Goal: Task Accomplishment & Management: Use online tool/utility

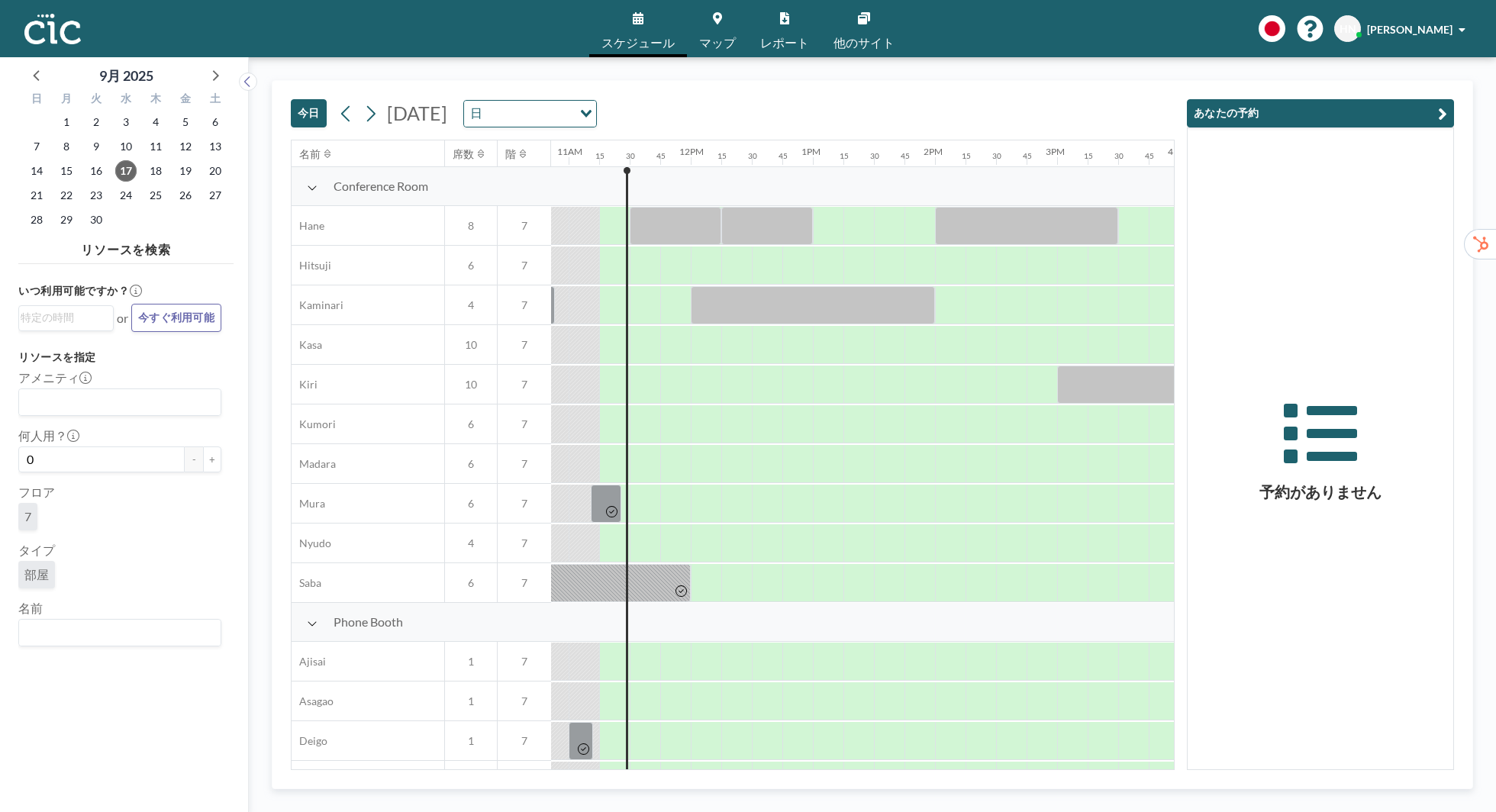
scroll to position [0, 1343]
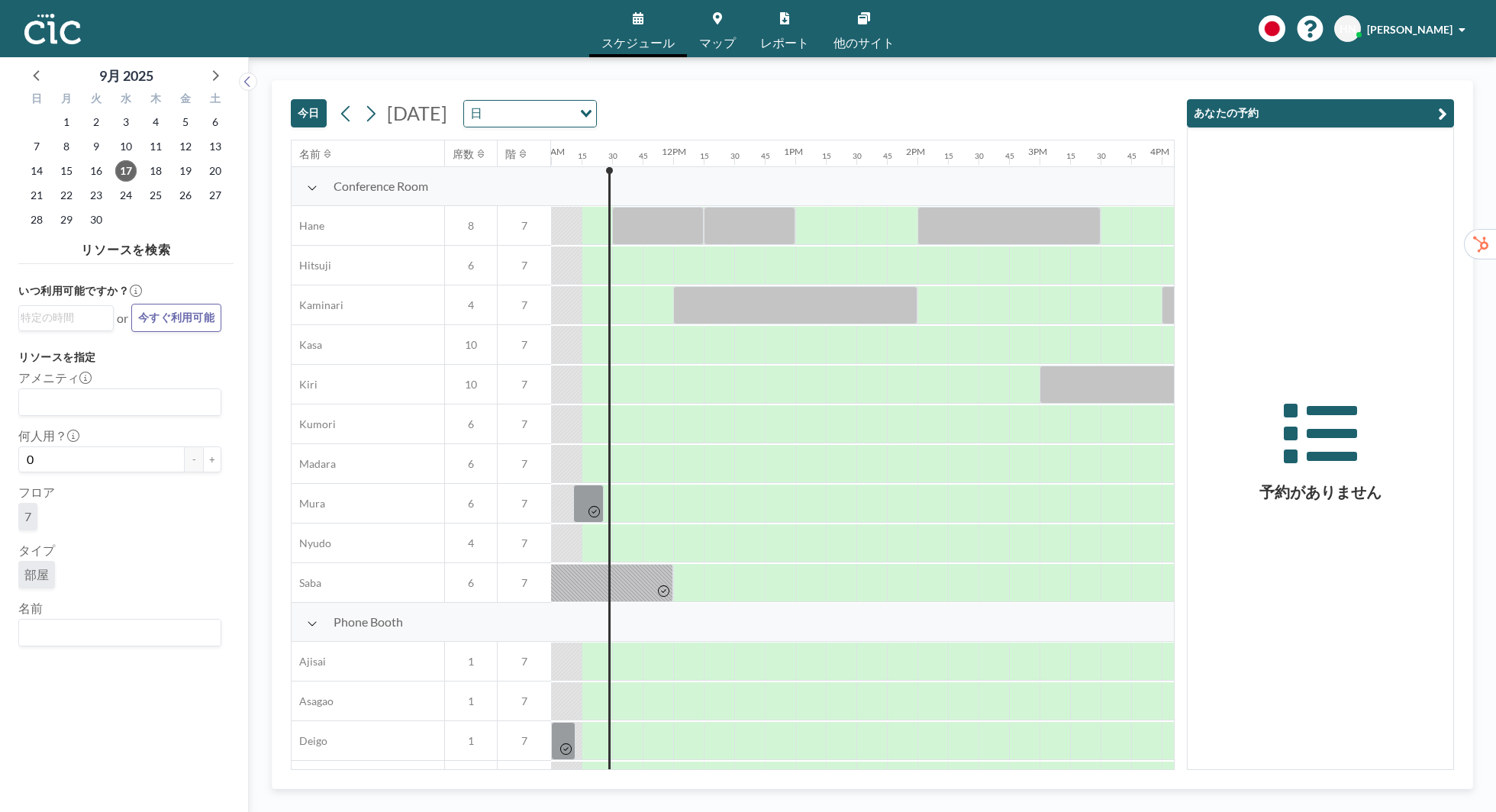
click at [232, 378] on div "いつ利用可能ですか？ Loading... or 今すぐ利用可能 リソースを指定 アメニティ Loading... 何人用？ 0 - + フロア 7 タイプ …" at bounding box center [126, 525] width 215 height 511
click at [107, 632] on input "Search for option" at bounding box center [116, 632] width 192 height 20
type input "Une"
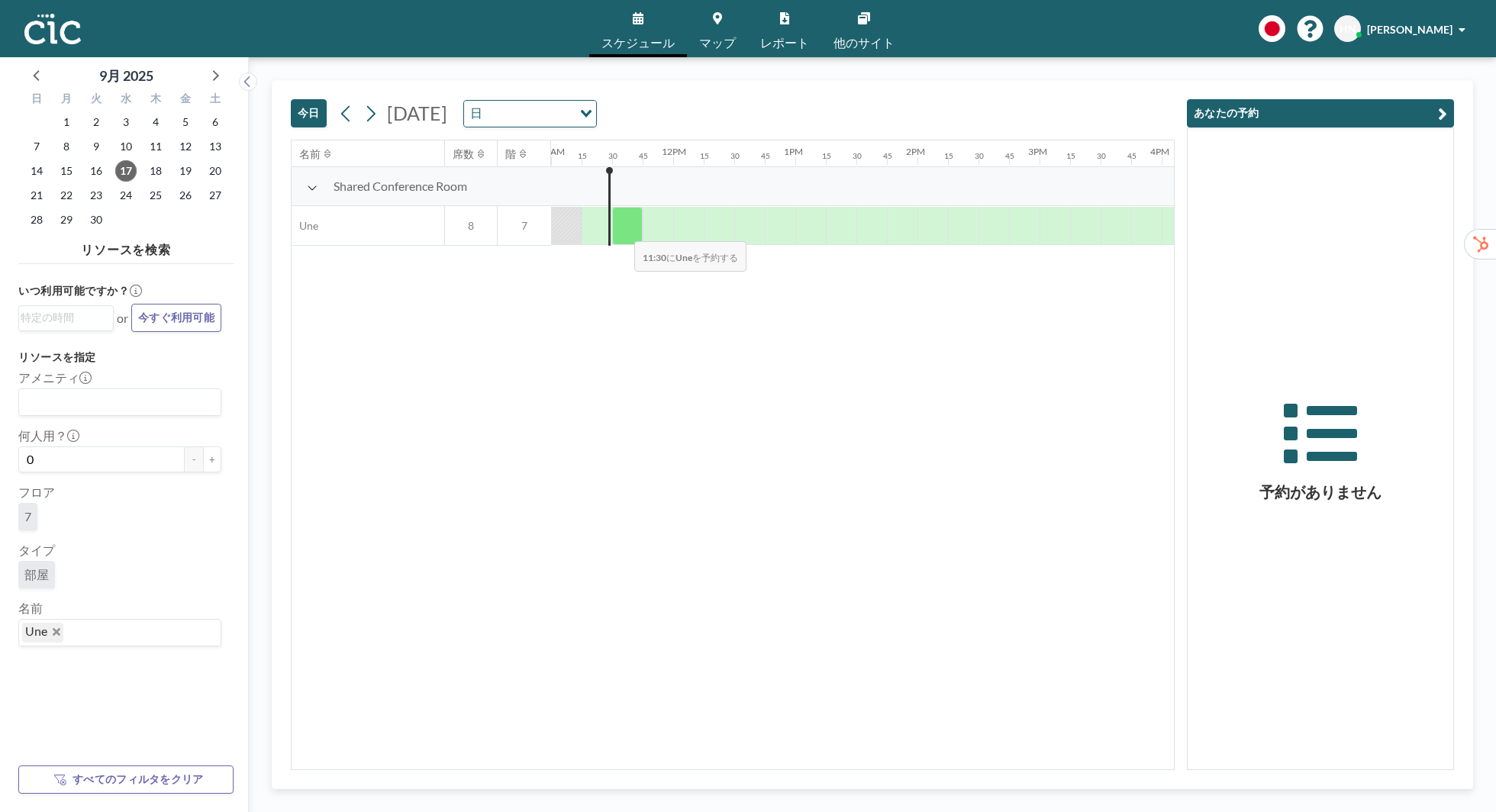
click at [622, 231] on div at bounding box center [627, 226] width 30 height 38
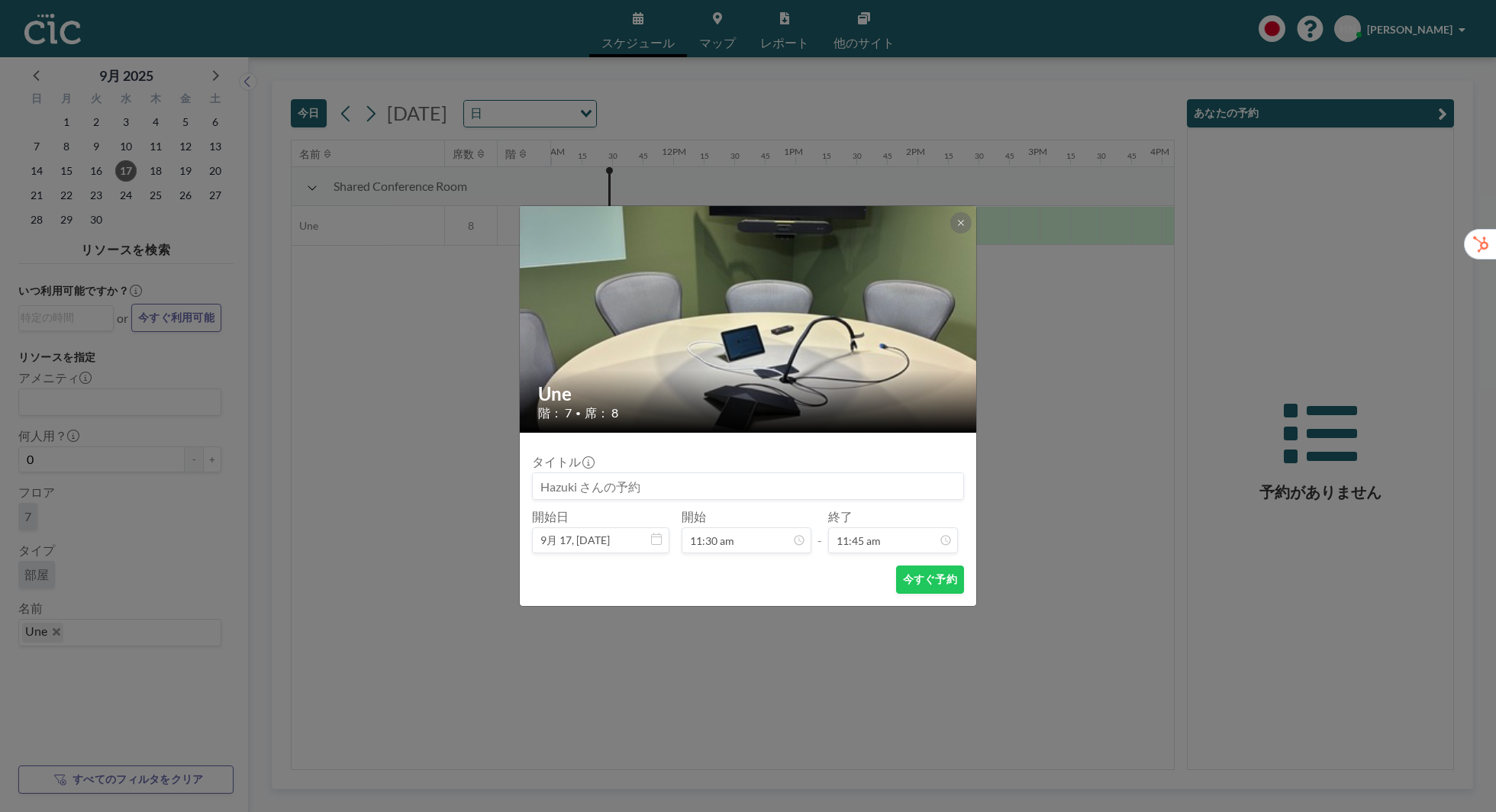
scroll to position [1277, 0]
click at [905, 514] on div "終了 11:45 am 12:00 am 12:15 am 12:30 am 12:45 am 01:00 am 01:15 am 01:30 am 01:4…" at bounding box center [893, 531] width 130 height 45
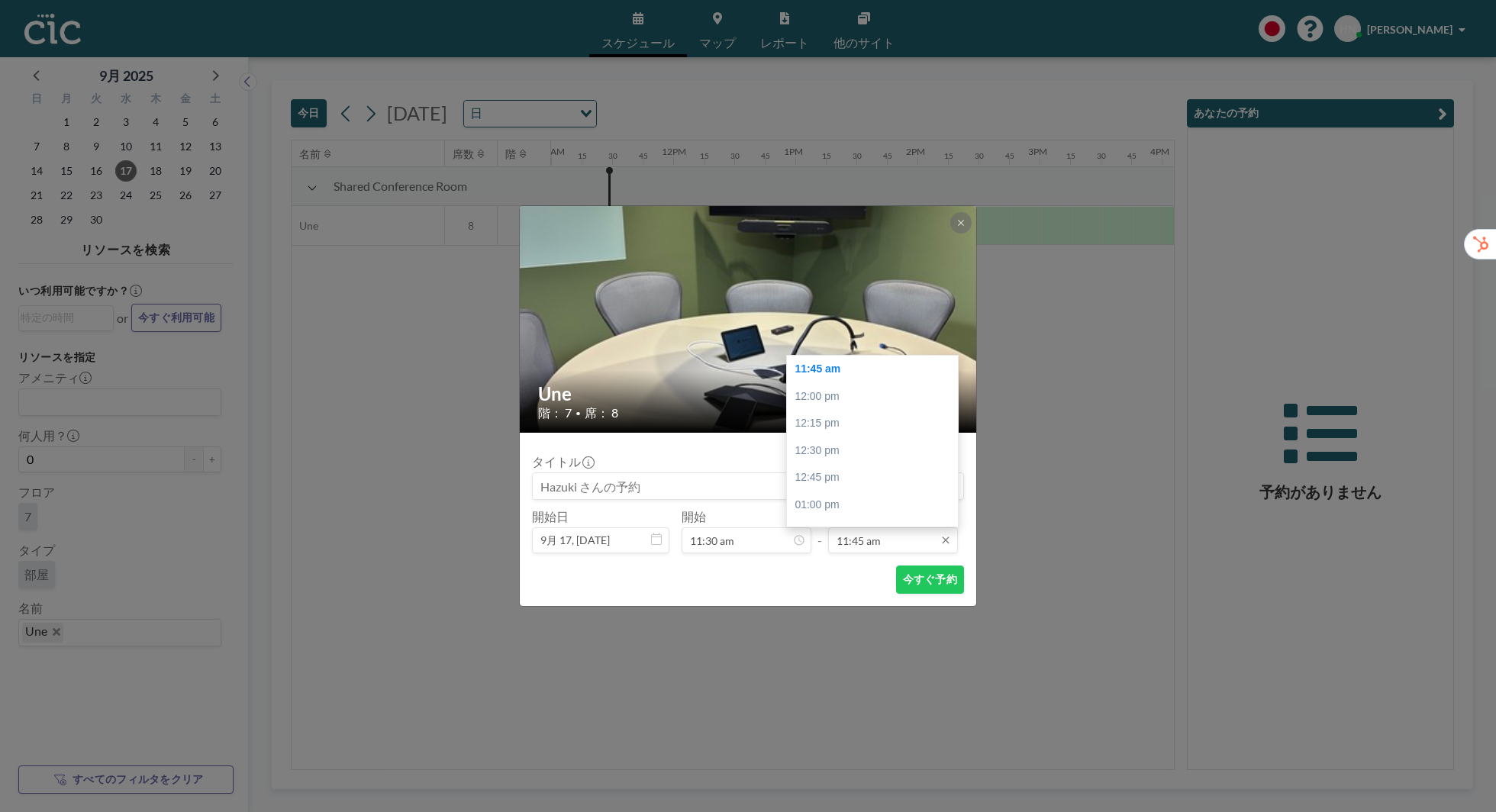
click at [906, 530] on input "11:45 am" at bounding box center [893, 540] width 130 height 26
click at [892, 397] on div "12:00 pm" at bounding box center [872, 396] width 171 height 28
type input "12:00 pm"
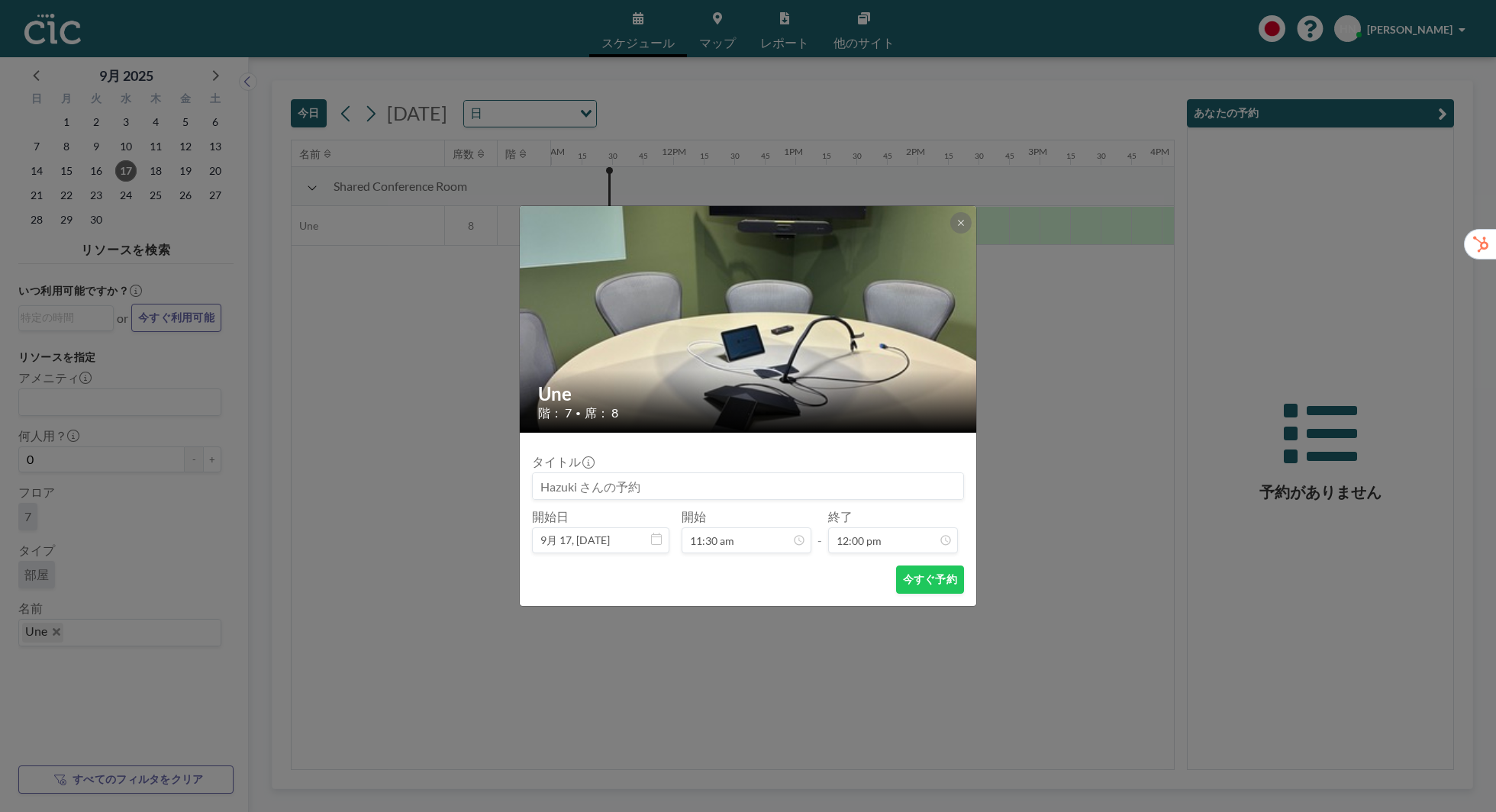
scroll to position [1304, 0]
click at [916, 583] on button "今すぐ予約" at bounding box center [930, 579] width 68 height 28
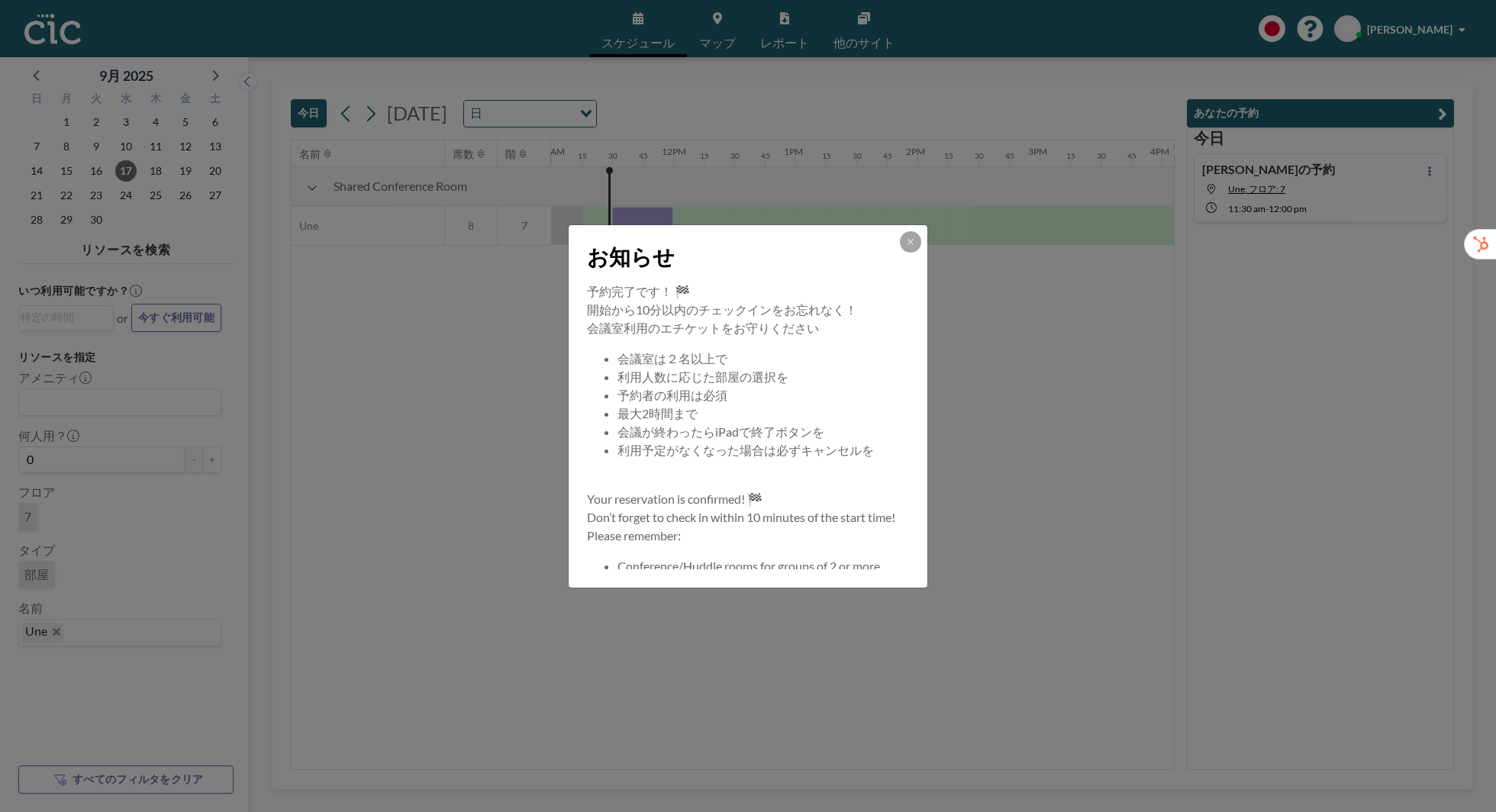
click at [916, 252] on div "お知らせ" at bounding box center [748, 254] width 359 height 57
click at [916, 251] on div at bounding box center [910, 241] width 21 height 21
click at [911, 245] on icon at bounding box center [911, 242] width 10 height 10
